Goal: Task Accomplishment & Management: Complete application form

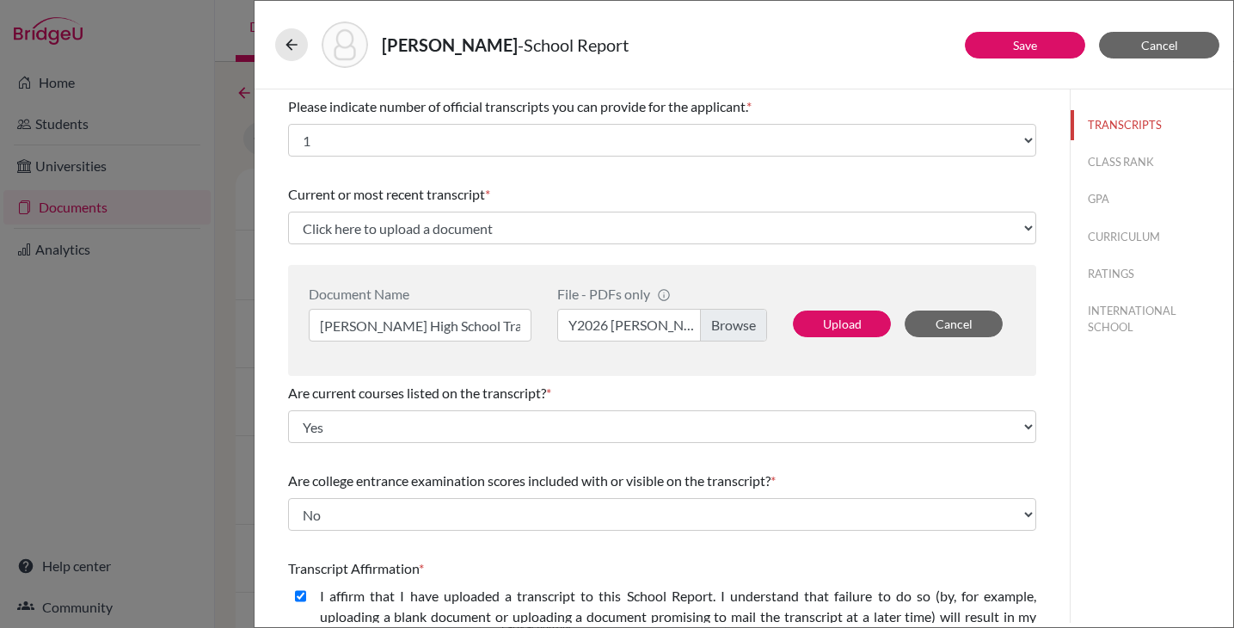
select select "1"
select select "0"
select select "1"
select select "0"
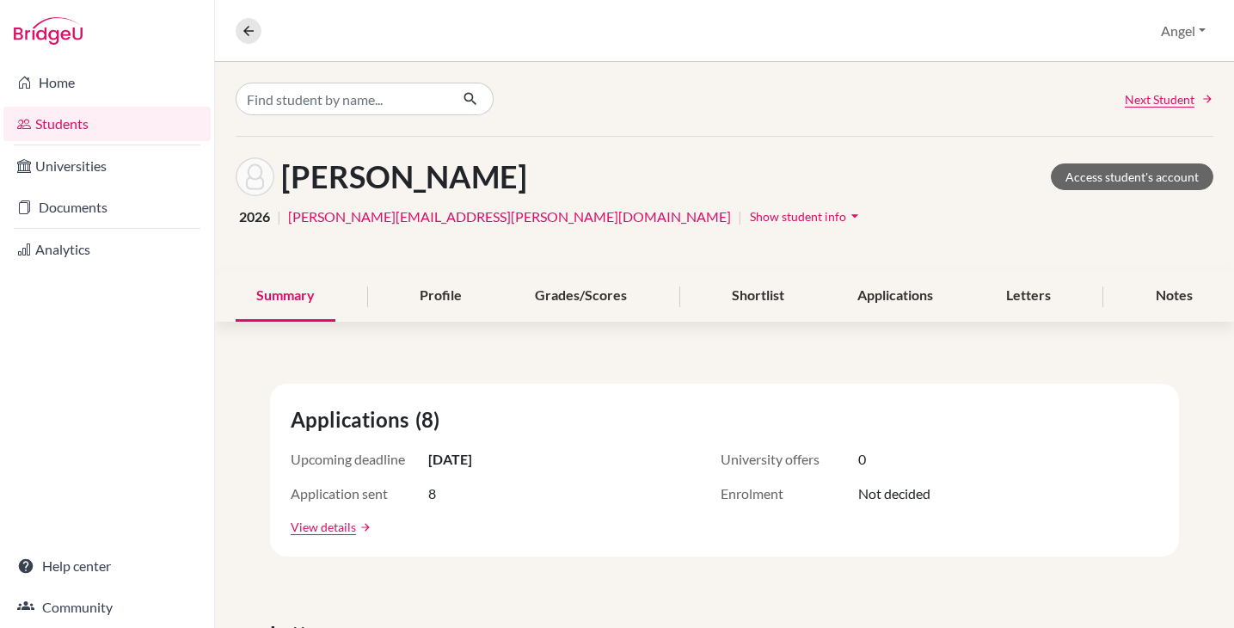
click at [60, 132] on link "Students" at bounding box center [106, 124] width 207 height 34
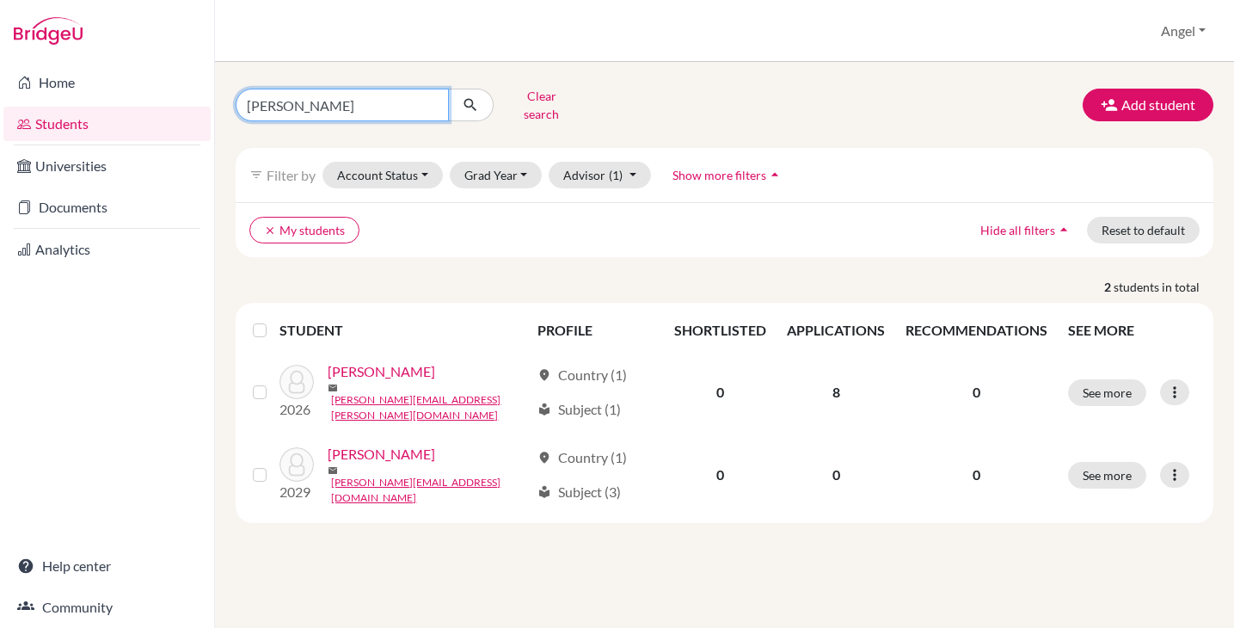
click at [396, 94] on input "[PERSON_NAME]" at bounding box center [342, 105] width 213 height 33
click at [396, 94] on input "Isaac" at bounding box center [342, 105] width 213 height 33
click at [448, 89] on button "submit" at bounding box center [471, 105] width 46 height 33
click at [65, 115] on link "Students" at bounding box center [106, 124] width 207 height 34
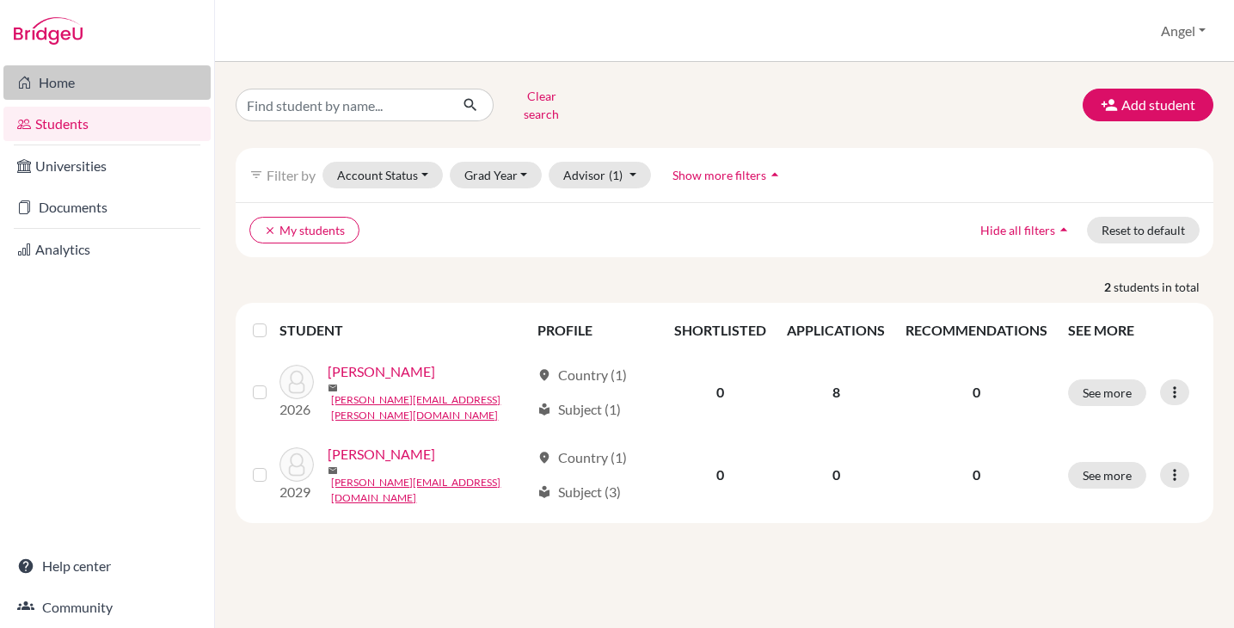
click at [46, 77] on link "Home" at bounding box center [106, 82] width 207 height 34
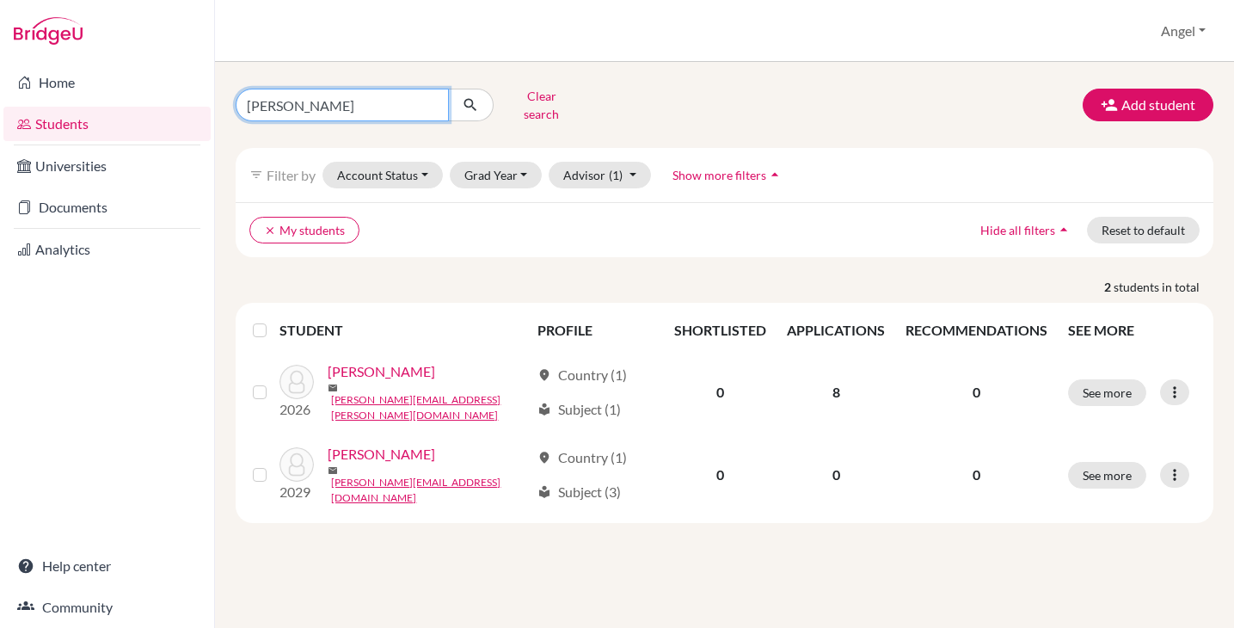
click at [432, 100] on input "Isaac" at bounding box center [342, 105] width 213 height 33
click at [448, 89] on button "submit" at bounding box center [471, 105] width 46 height 33
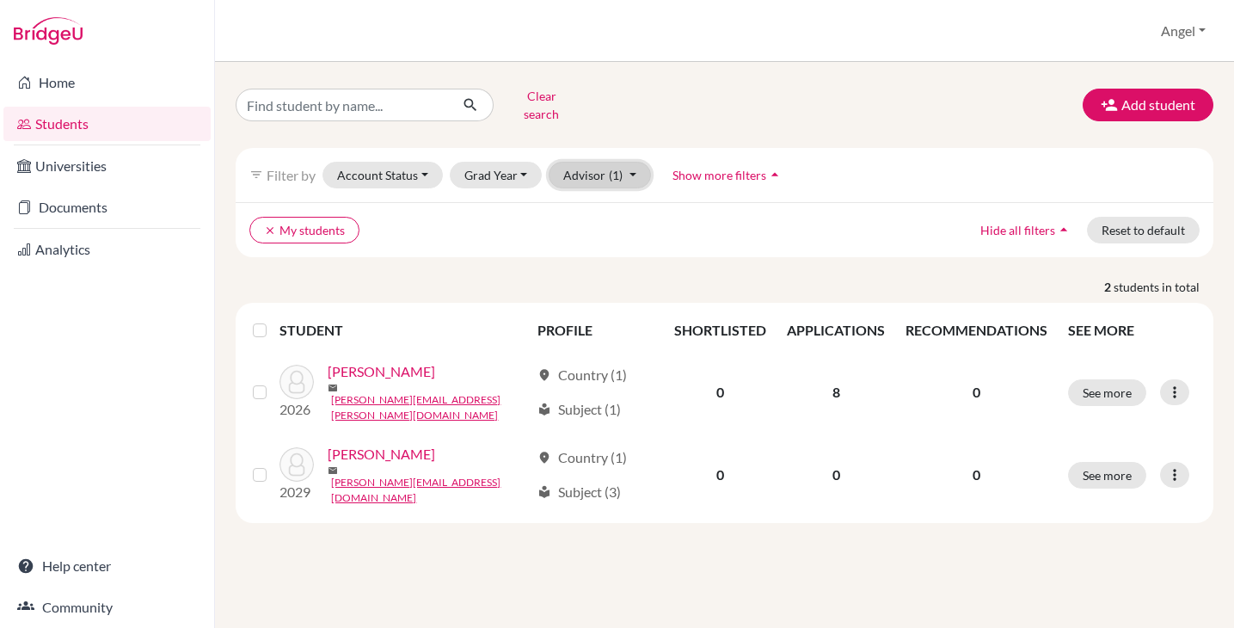
click at [576, 162] on button "Advisor (1)" at bounding box center [600, 175] width 102 height 27
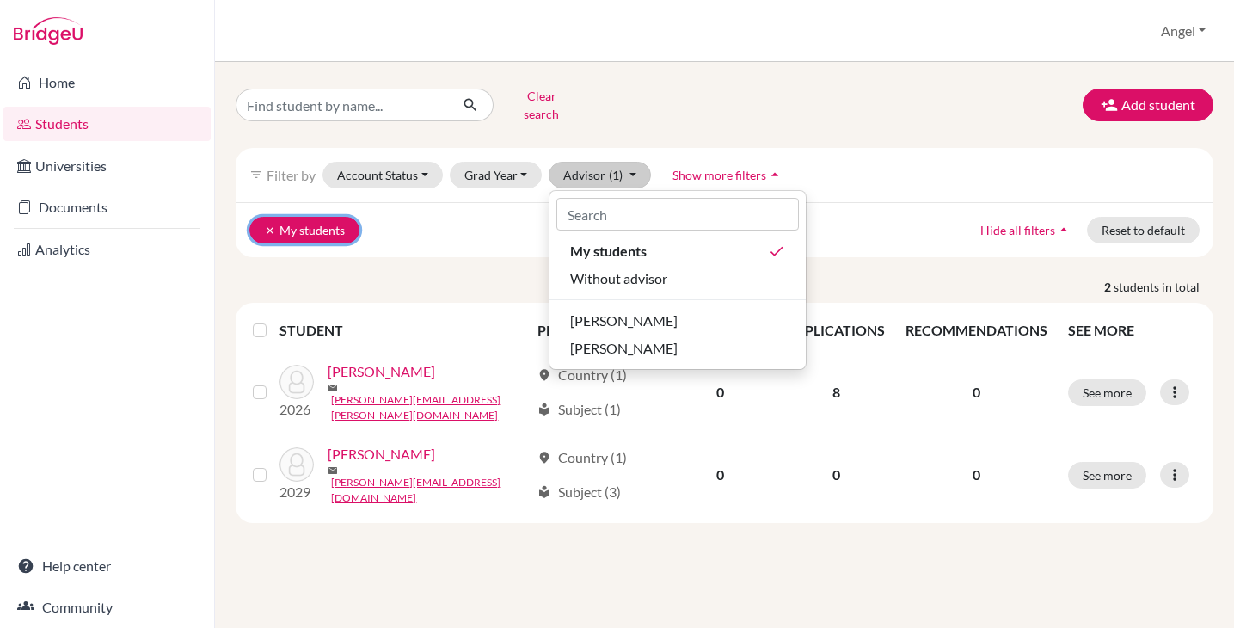
click at [264, 224] on icon "clear" at bounding box center [270, 230] width 12 height 12
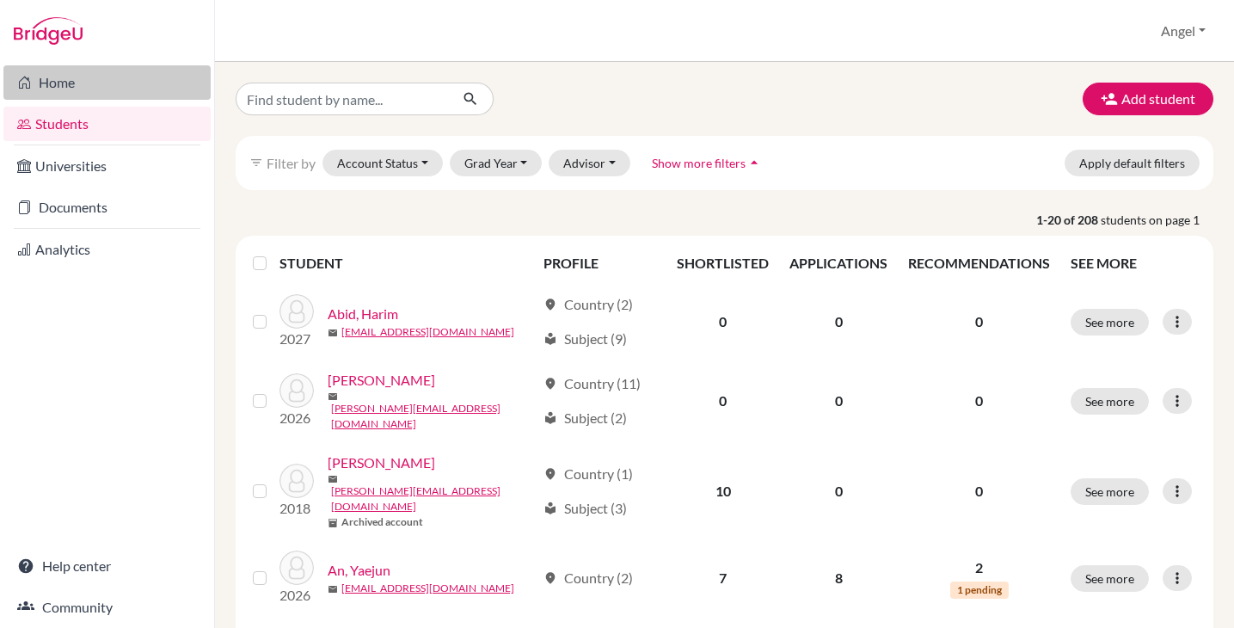
click at [58, 88] on link "Home" at bounding box center [106, 82] width 207 height 34
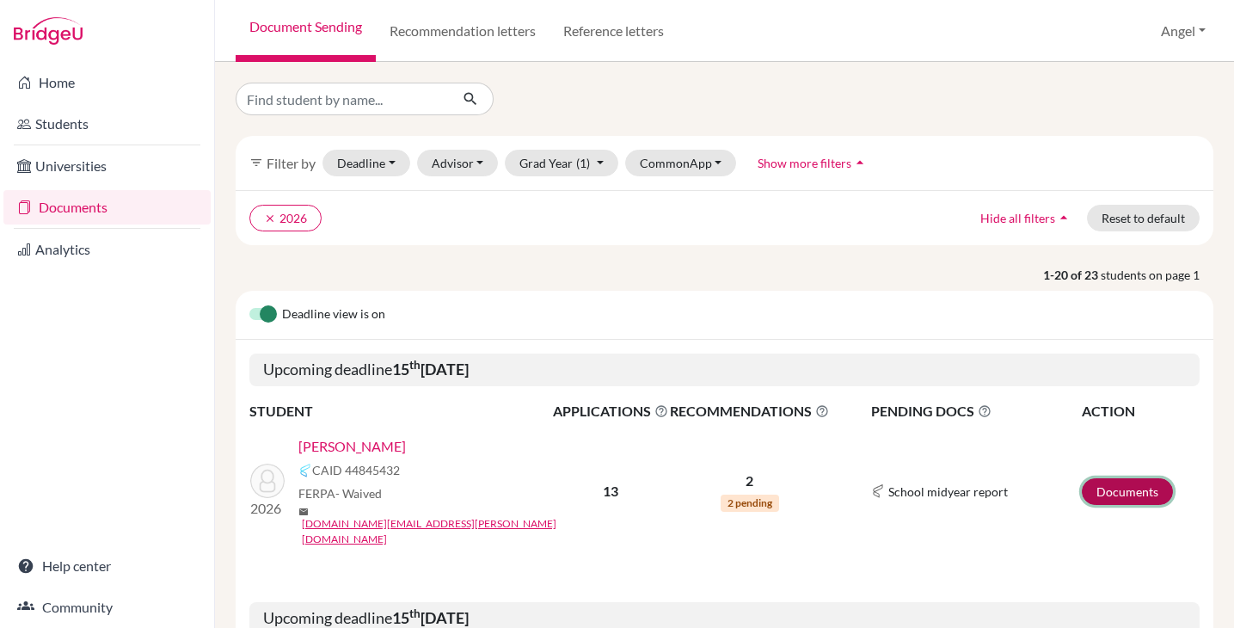
click at [1116, 485] on link "Documents" at bounding box center [1127, 491] width 91 height 27
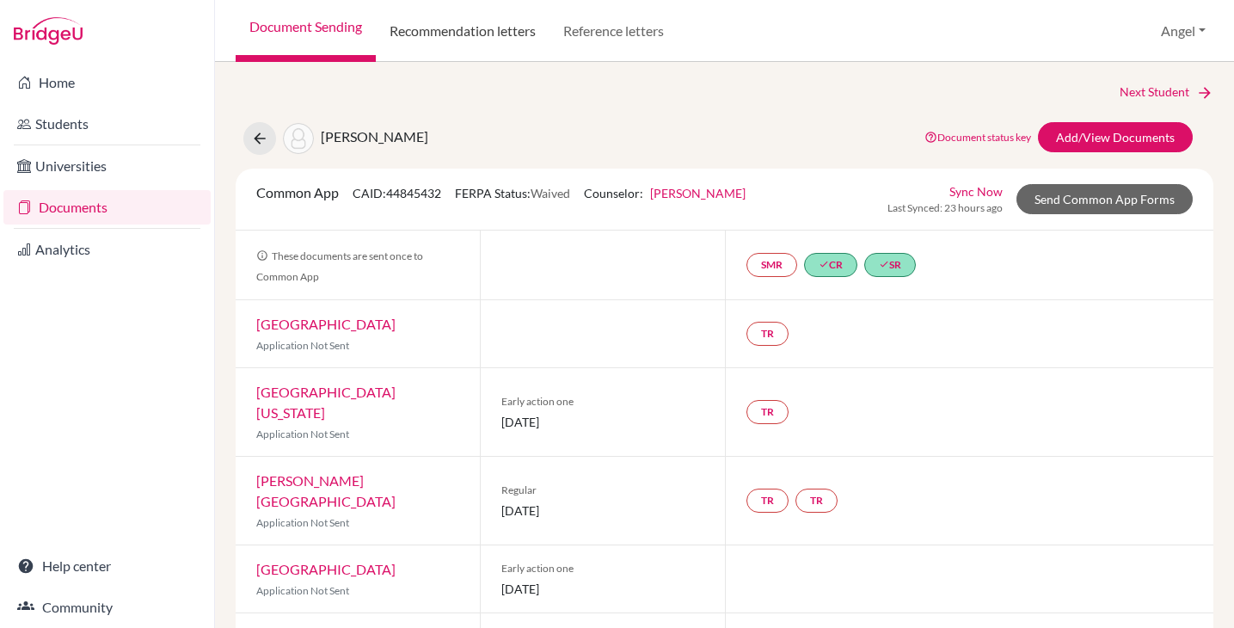
click at [439, 27] on link "Recommendation letters" at bounding box center [463, 31] width 174 height 62
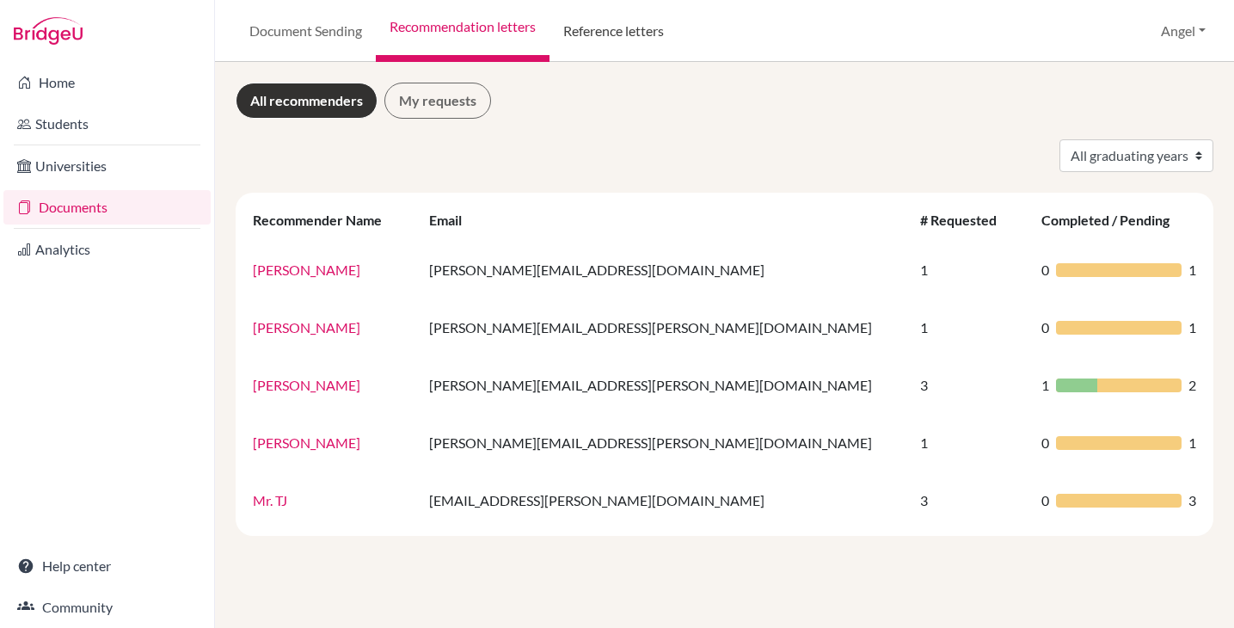
click at [610, 14] on link "Reference letters" at bounding box center [614, 31] width 128 height 62
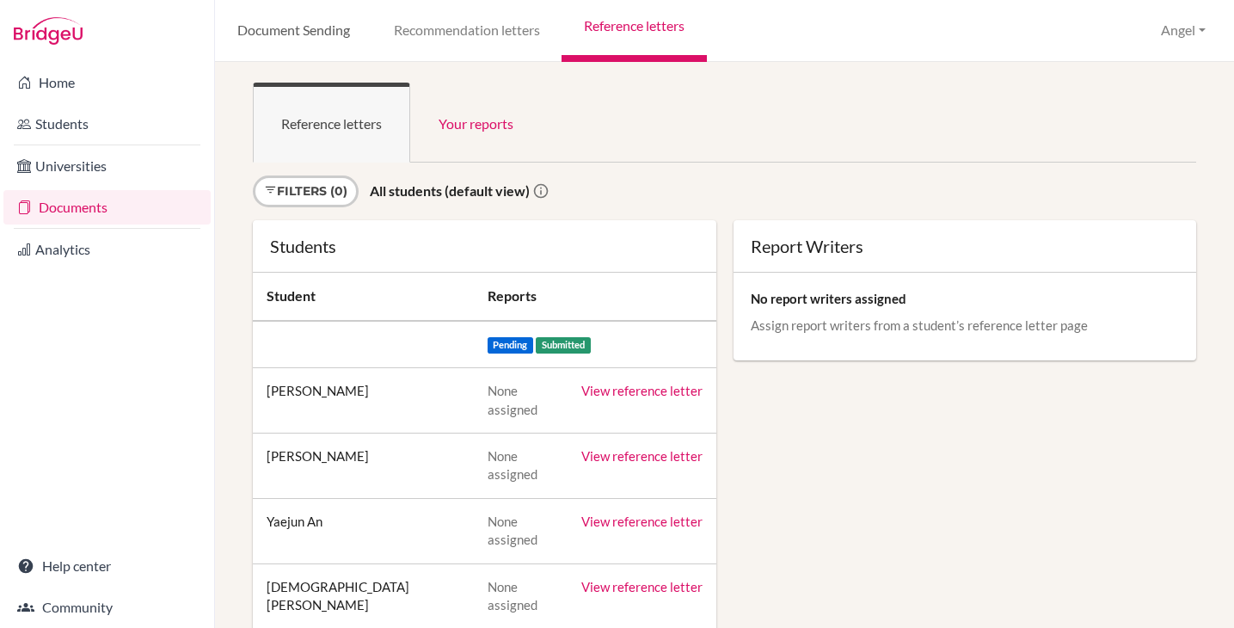
click at [320, 40] on link "Document Sending" at bounding box center [293, 31] width 157 height 62
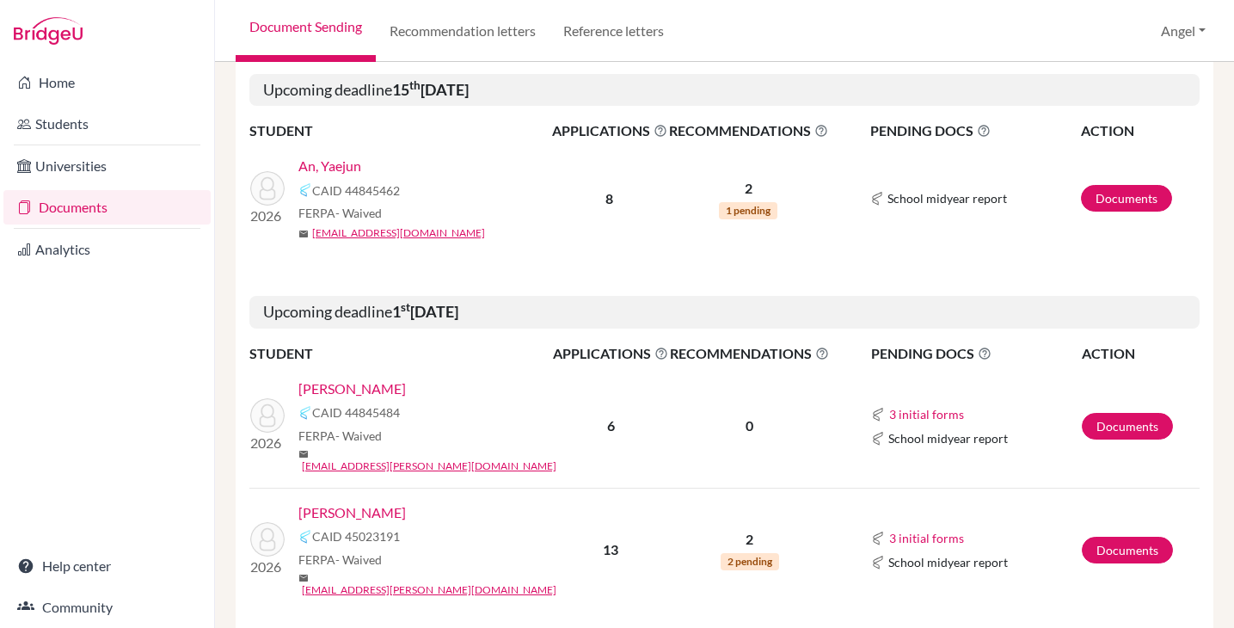
scroll to position [562, 0]
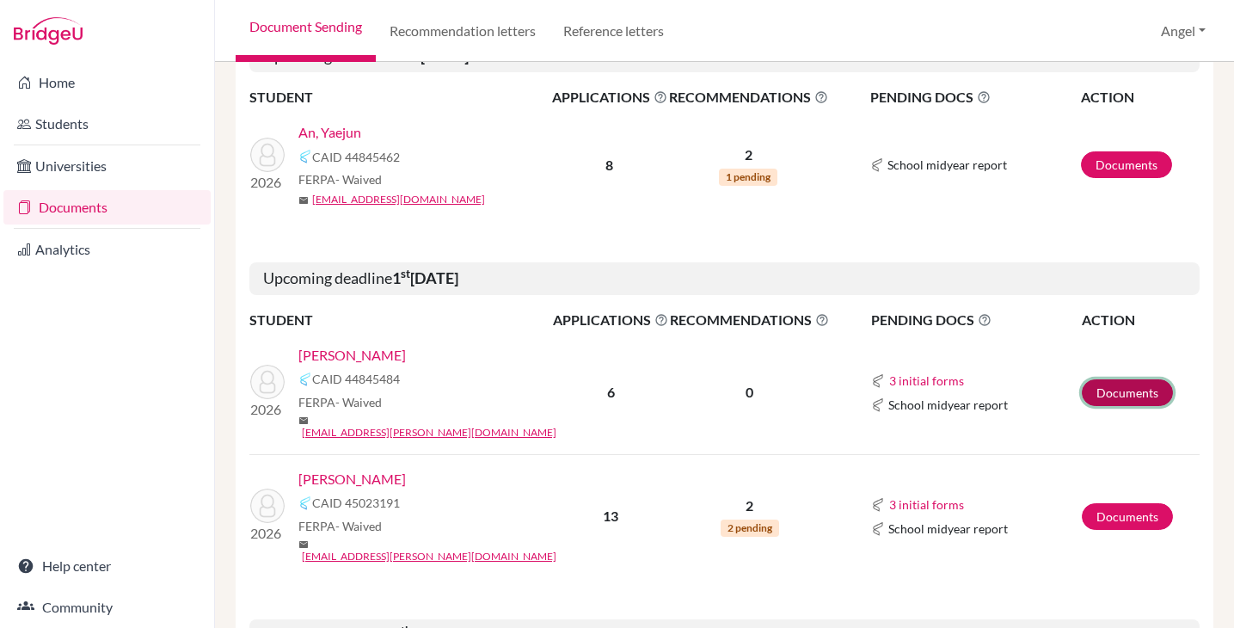
click at [1117, 379] on link "Documents" at bounding box center [1127, 392] width 91 height 27
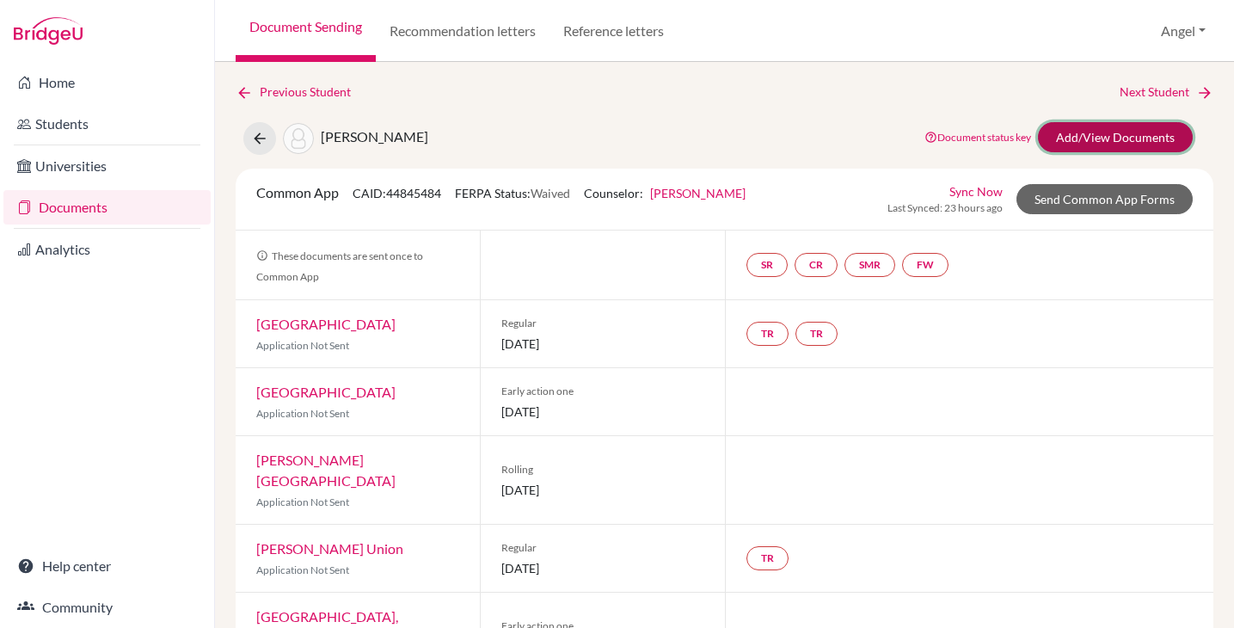
click at [1116, 144] on link "Add/View Documents" at bounding box center [1115, 137] width 155 height 30
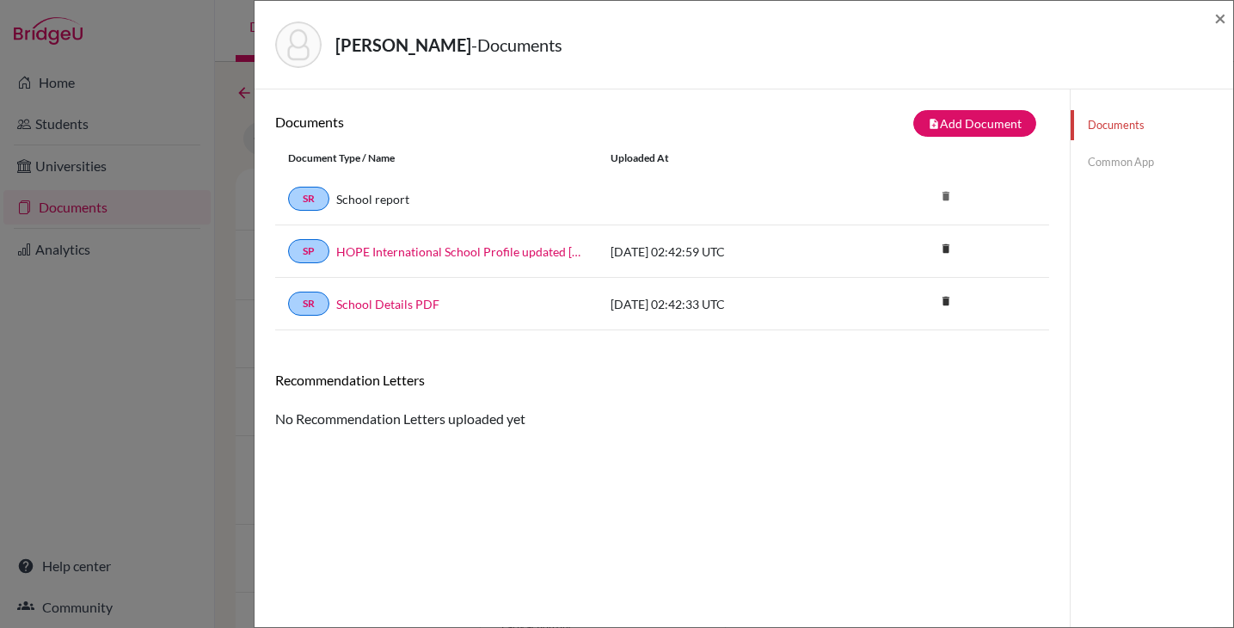
click at [1083, 159] on link "Common App" at bounding box center [1152, 162] width 163 height 30
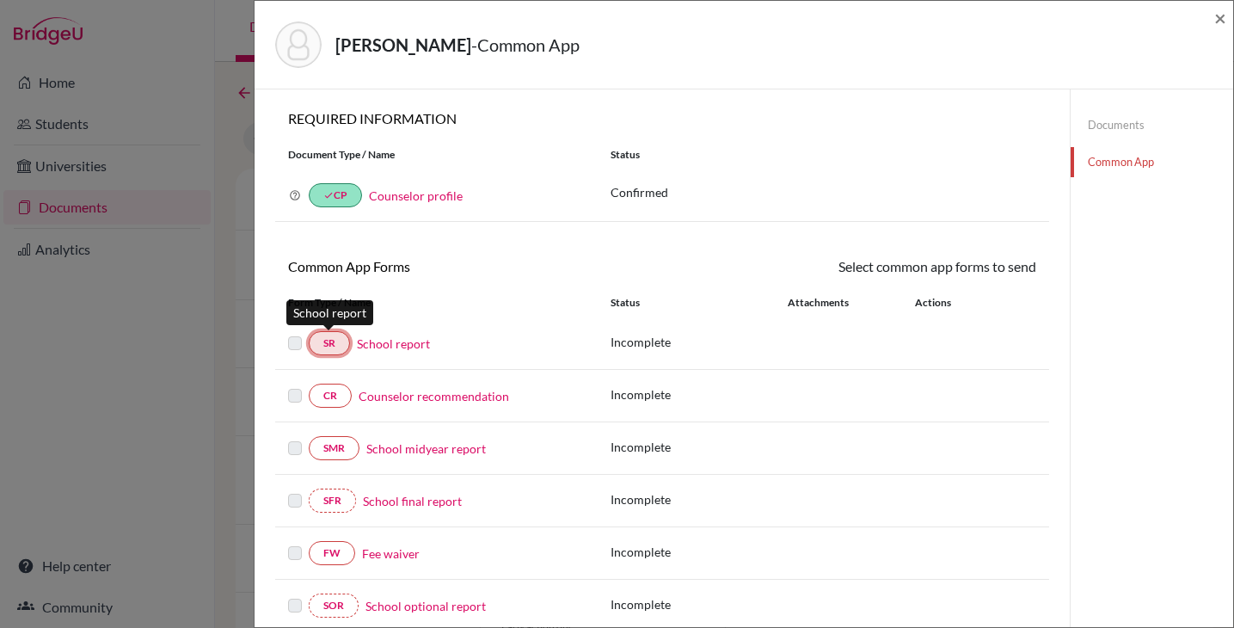
click at [322, 347] on link "SR" at bounding box center [329, 343] width 41 height 24
click at [397, 349] on link "School report" at bounding box center [393, 344] width 73 height 18
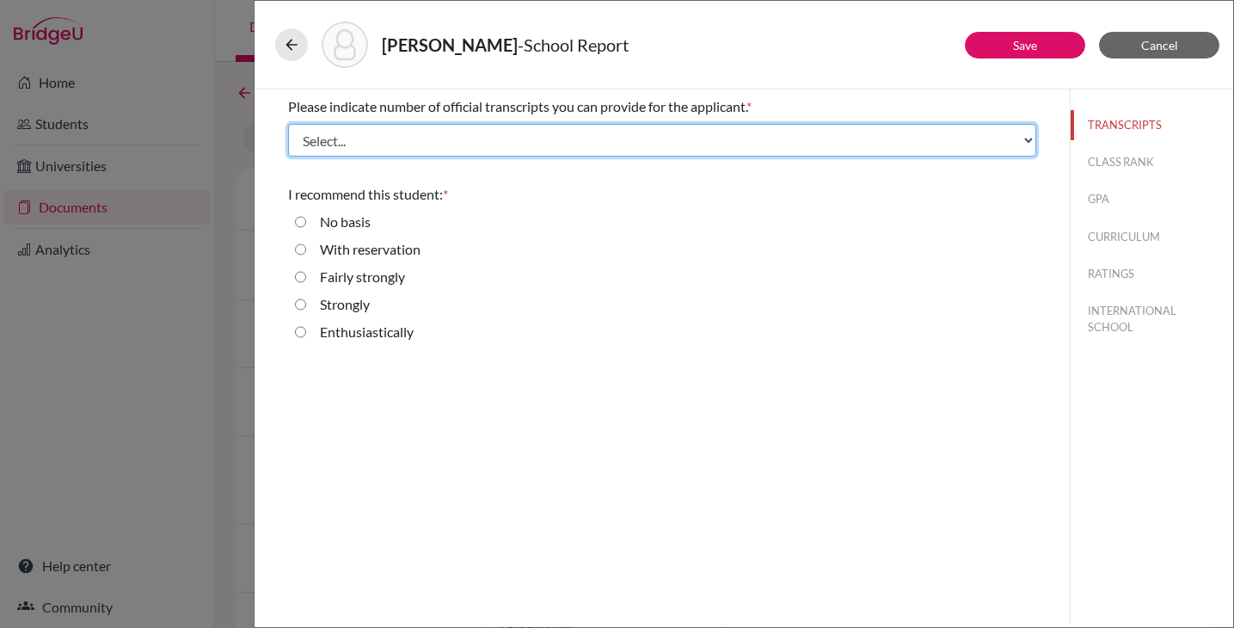
click at [387, 146] on select "Select... 1 2 3 4" at bounding box center [662, 140] width 748 height 33
select select "1"
click at [288, 124] on select "Select... 1 2 3 4" at bounding box center [662, 140] width 748 height 33
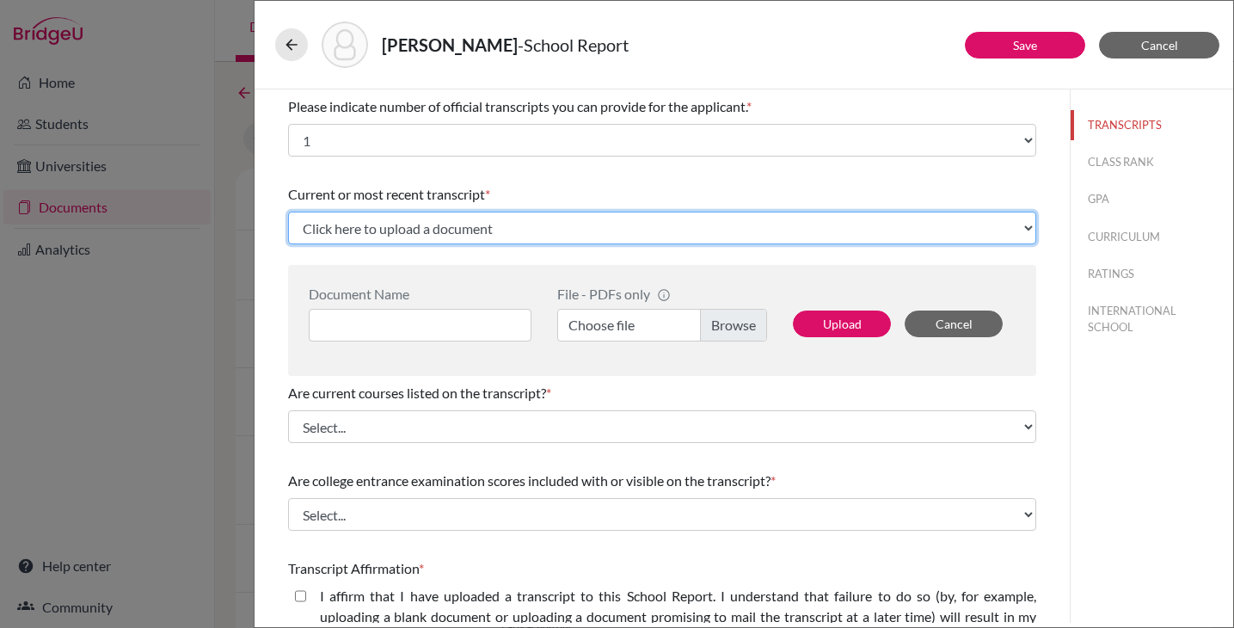
click at [367, 229] on select "Click here to upload a document Upload New File" at bounding box center [662, 228] width 748 height 33
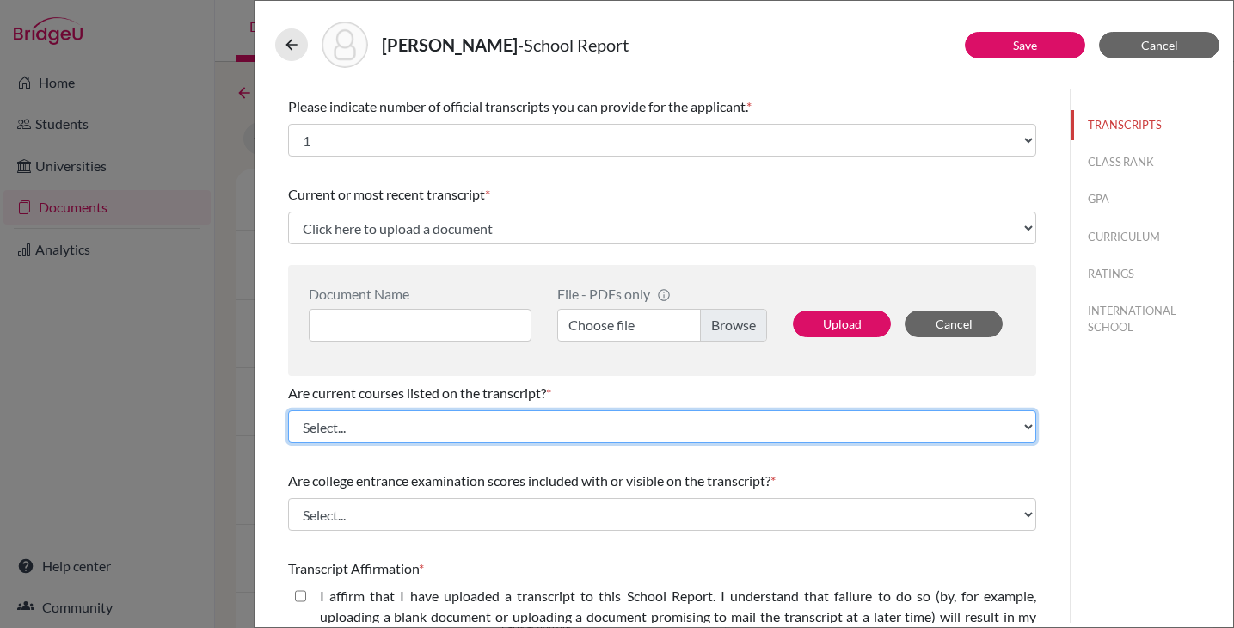
click at [626, 435] on select "Select... Yes No" at bounding box center [662, 426] width 748 height 33
select select "0"
click at [288, 410] on select "Select... Yes No" at bounding box center [662, 426] width 748 height 33
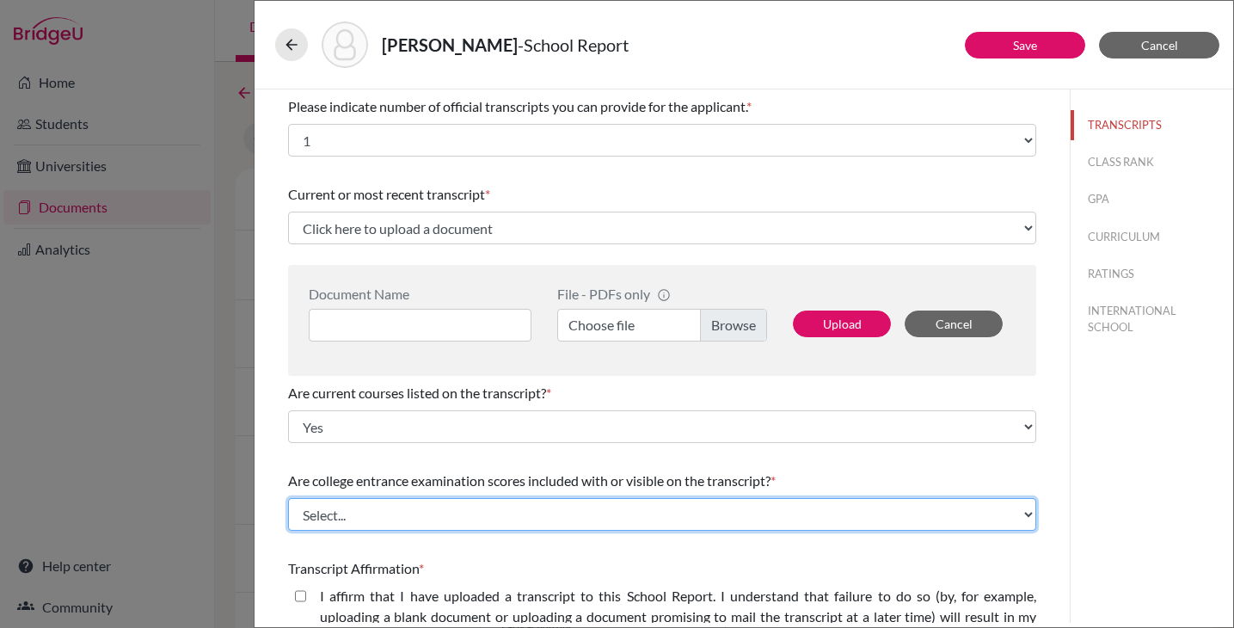
click at [512, 507] on select "Select... Yes No" at bounding box center [662, 514] width 748 height 33
select select "1"
click at [288, 498] on select "Select... Yes No" at bounding box center [662, 514] width 748 height 33
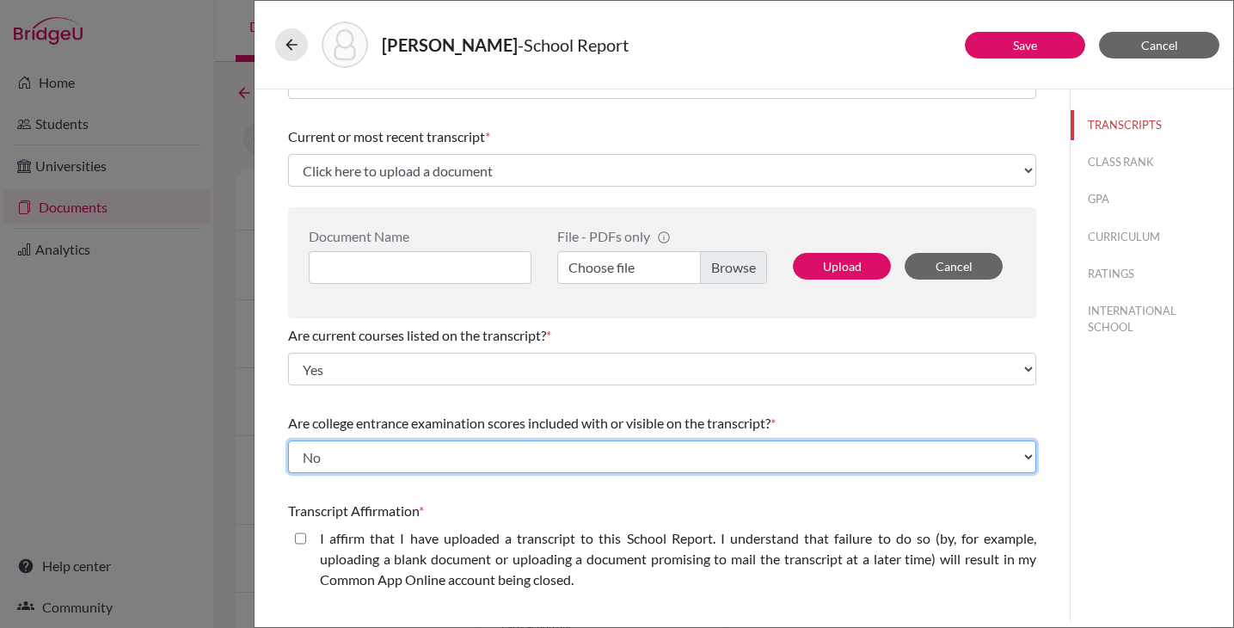
scroll to position [97, 0]
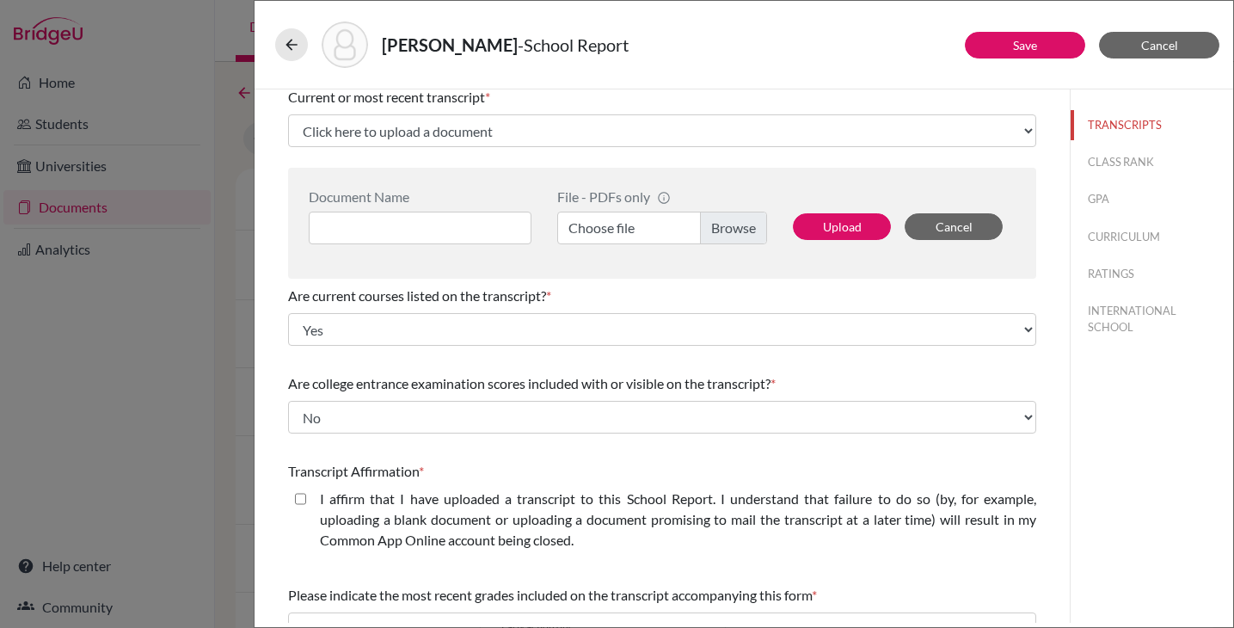
click at [303, 501] on closed\ "I affirm that I have uploaded a transcript to this School Report. I understand …" at bounding box center [300, 498] width 11 height 21
checkbox closed\ "true"
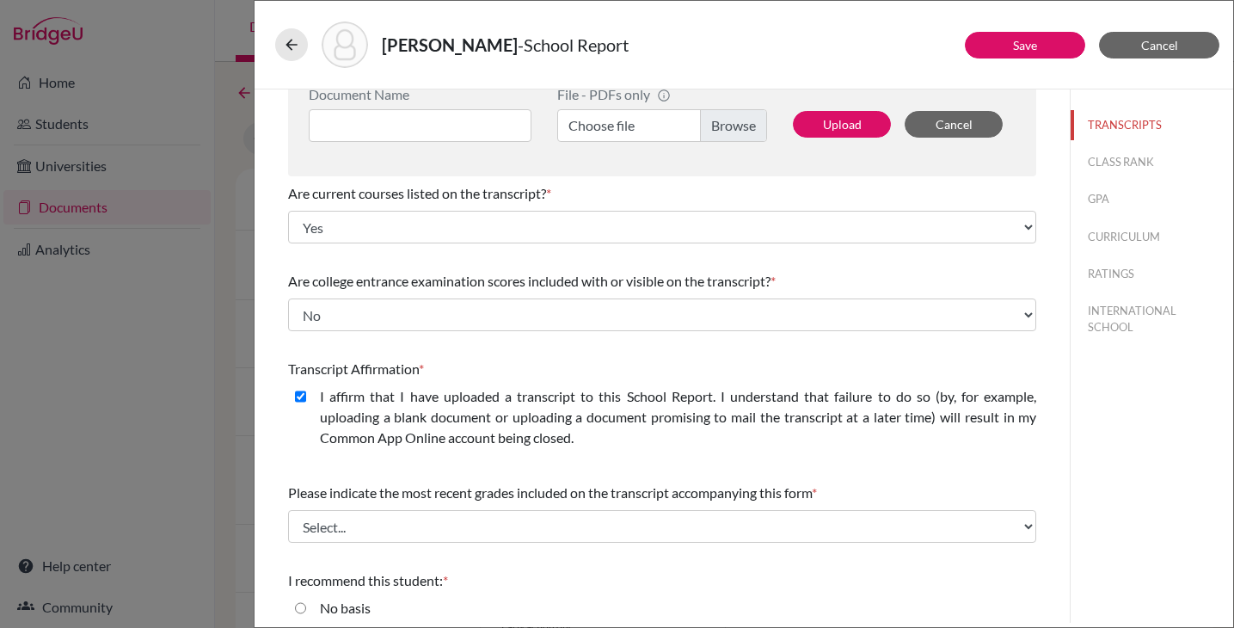
scroll to position [243, 0]
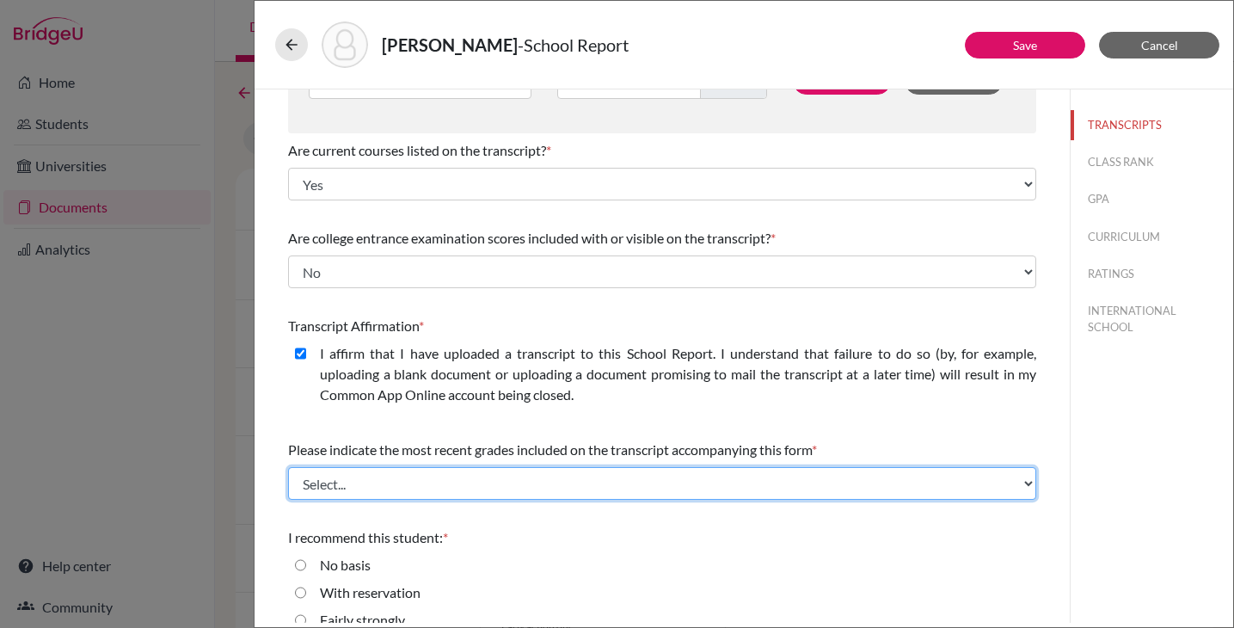
click at [467, 482] on select "Select... Final junior year grades 1st Quarter senior year grades 2nd Quarter/1…" at bounding box center [662, 483] width 748 height 33
select select "0"
click at [288, 467] on select "Select... Final junior year grades 1st Quarter senior year grades 2nd Quarter/1…" at bounding box center [662, 483] width 748 height 33
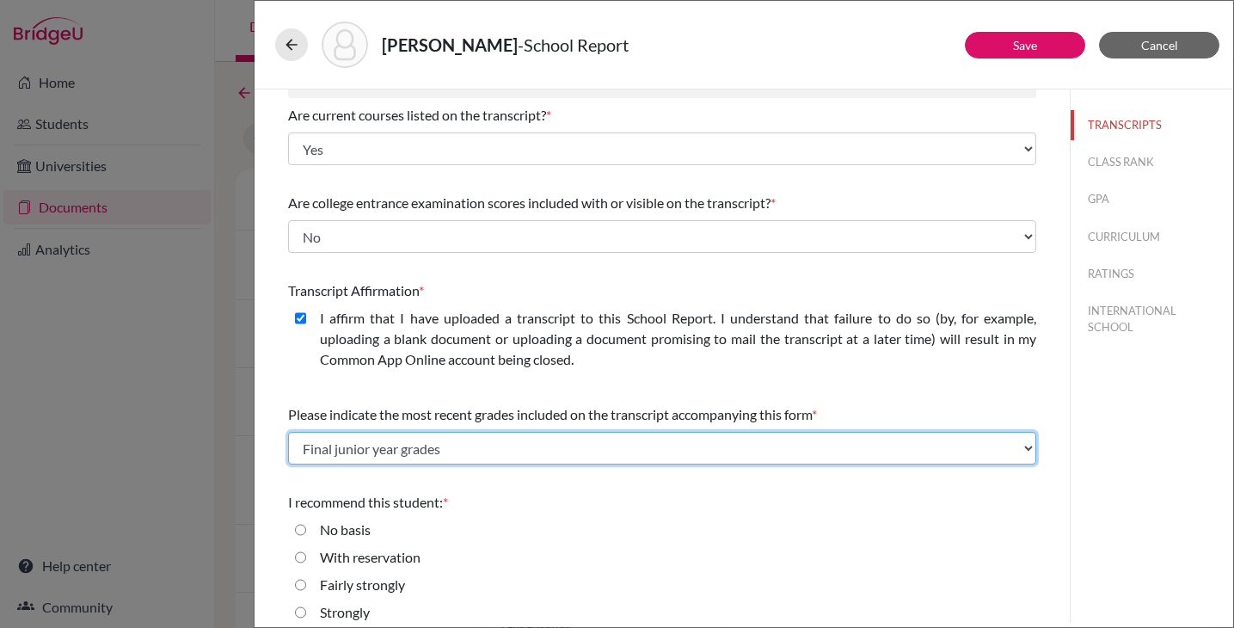
scroll to position [319, 0]
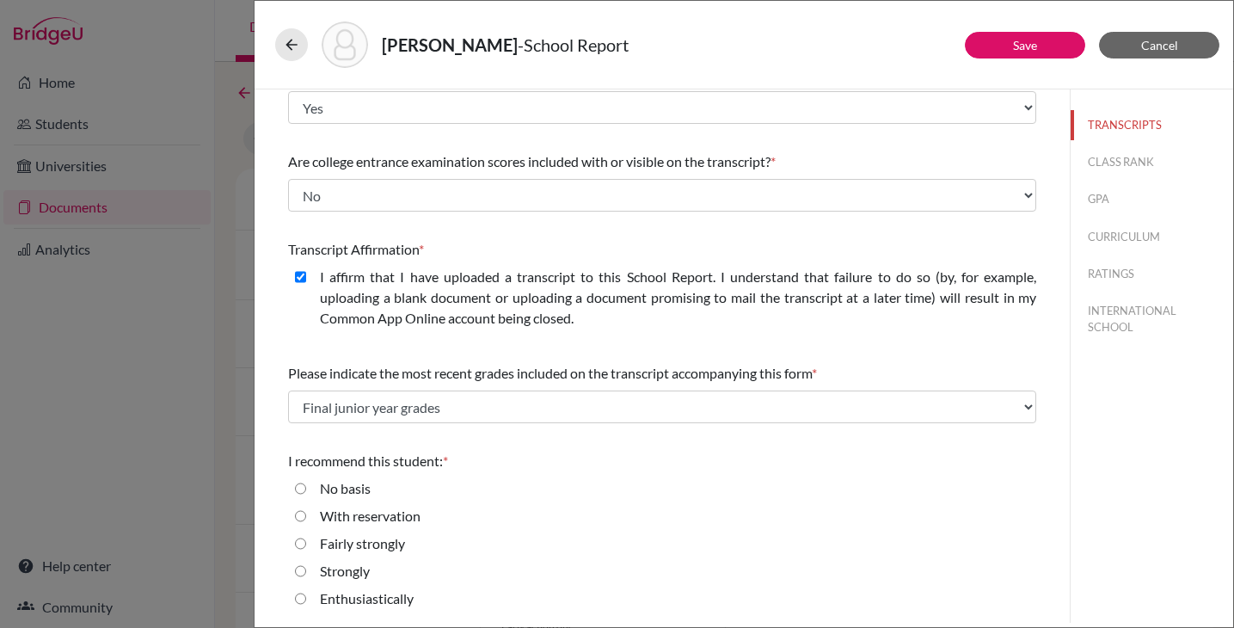
click at [369, 597] on label "Enthusiastically" at bounding box center [367, 598] width 94 height 21
click at [306, 597] on input "Enthusiastically" at bounding box center [300, 598] width 11 height 21
radio input "true"
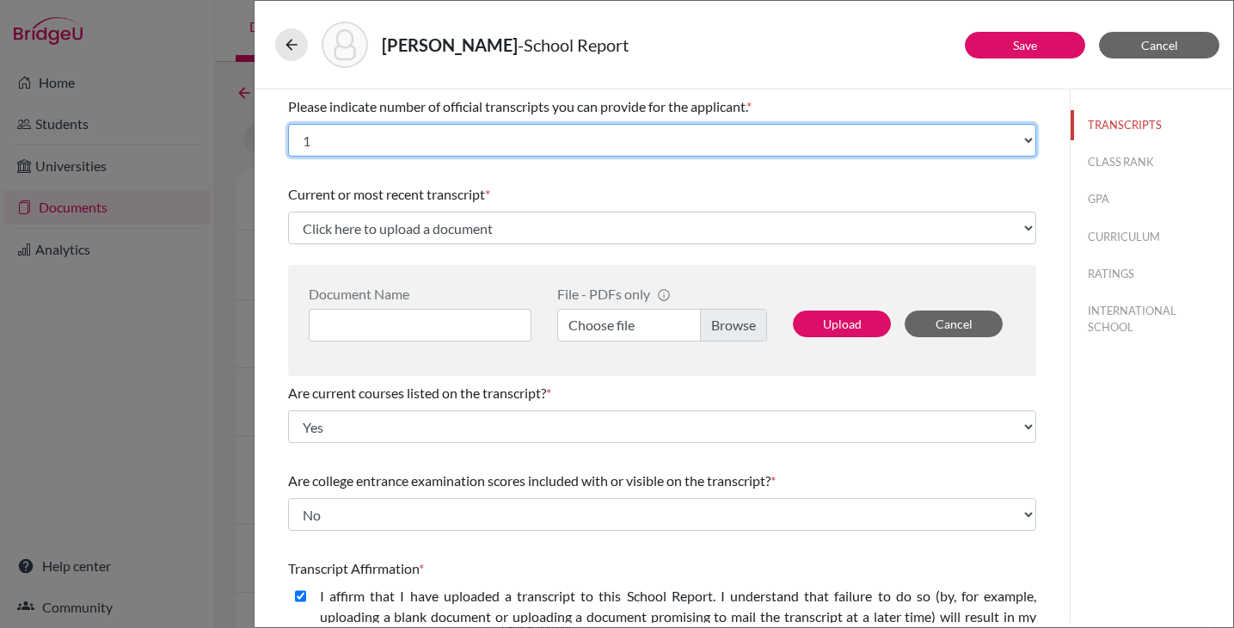
click at [559, 136] on select "Select... 1 2 3 4" at bounding box center [662, 140] width 748 height 33
click at [288, 124] on select "Select... 1 2 3 4" at bounding box center [662, 140] width 748 height 33
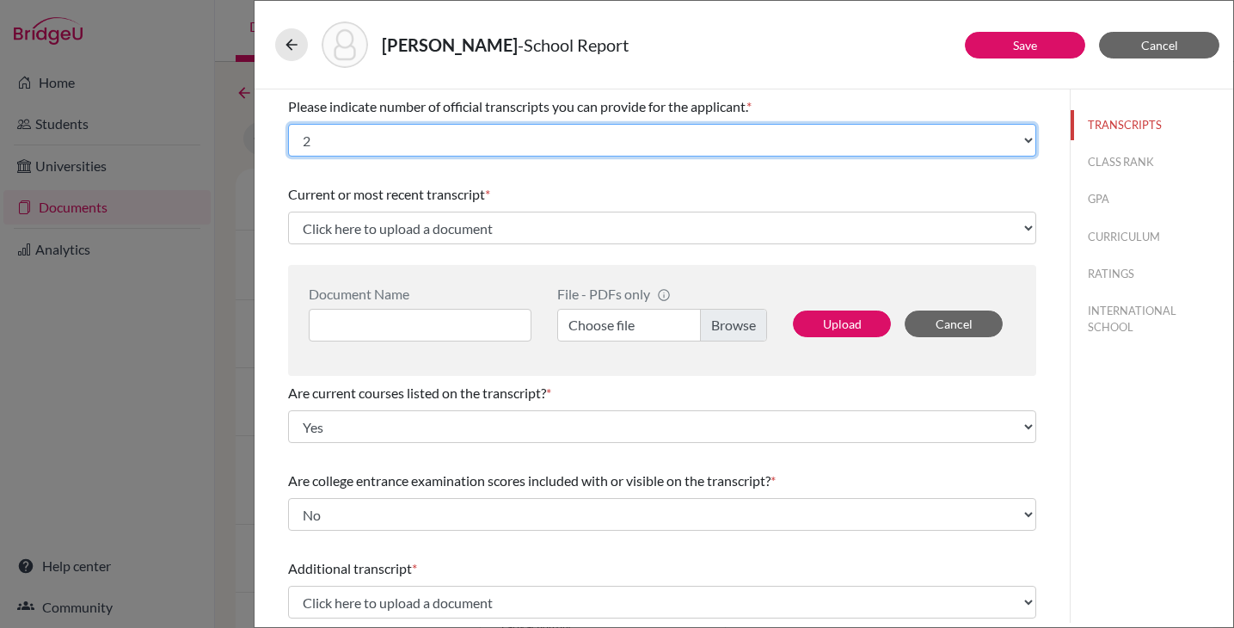
click at [366, 132] on select "Select... 1 2 3 4" at bounding box center [662, 140] width 748 height 33
select select "1"
click at [288, 124] on select "Select... 1 2 3 4" at bounding box center [662, 140] width 748 height 33
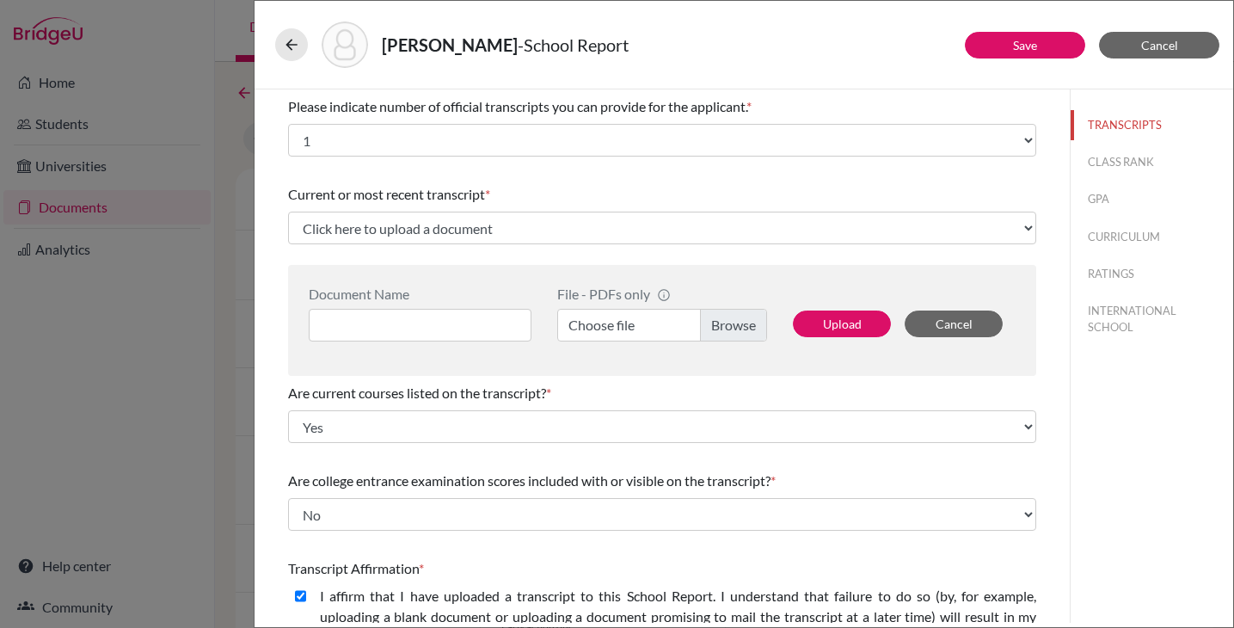
click at [553, 108] on span "Please indicate number of official transcripts you can provide for the applican…" at bounding box center [517, 106] width 458 height 16
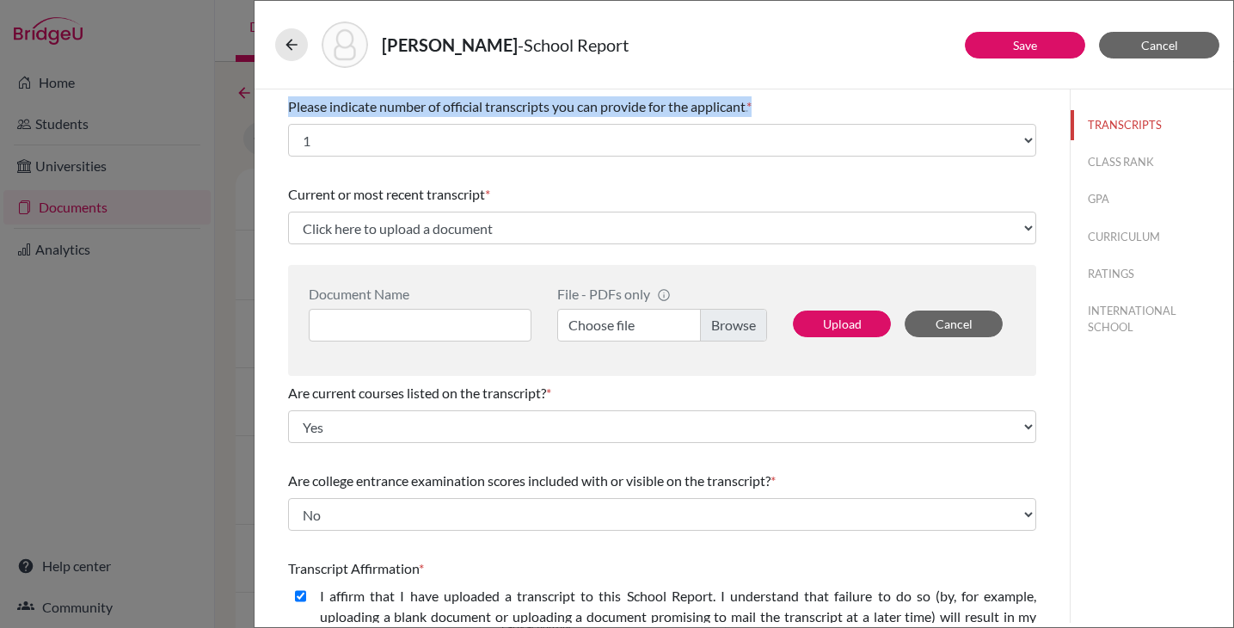
click at [553, 108] on span "Please indicate number of official transcripts you can provide for the applican…" at bounding box center [517, 106] width 458 height 16
copy div "Please indicate number of official transcripts you can provide for the applican…"
